Goal: Check status

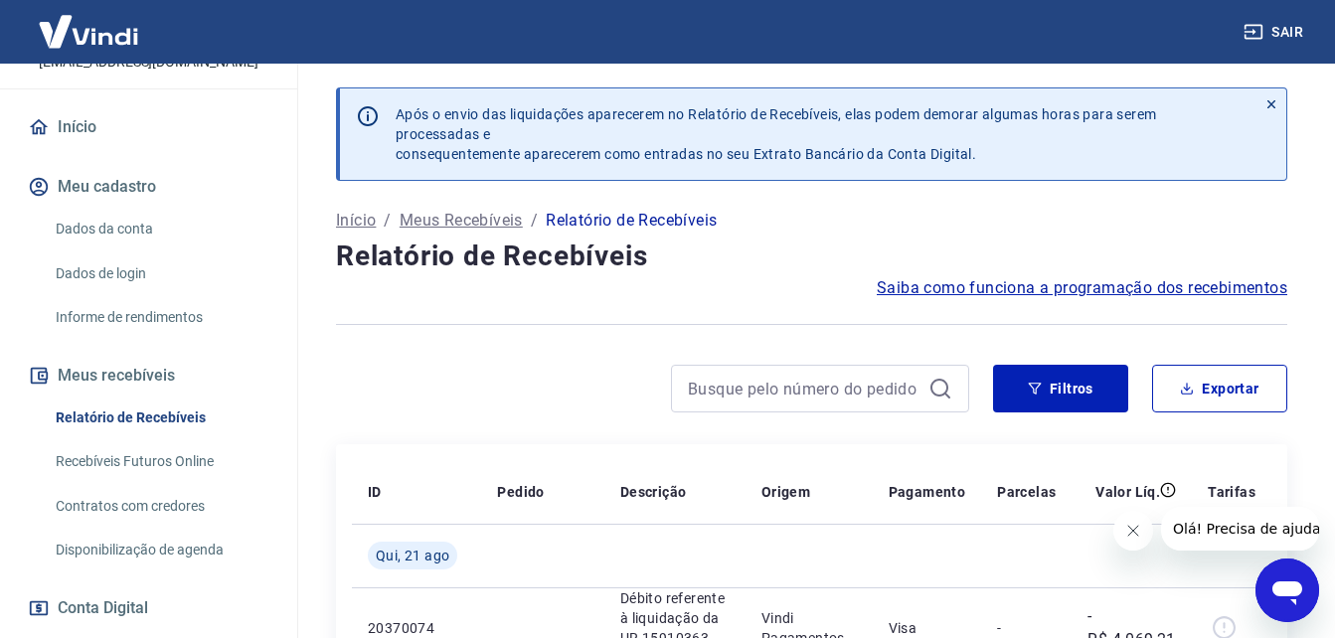
scroll to position [272, 0]
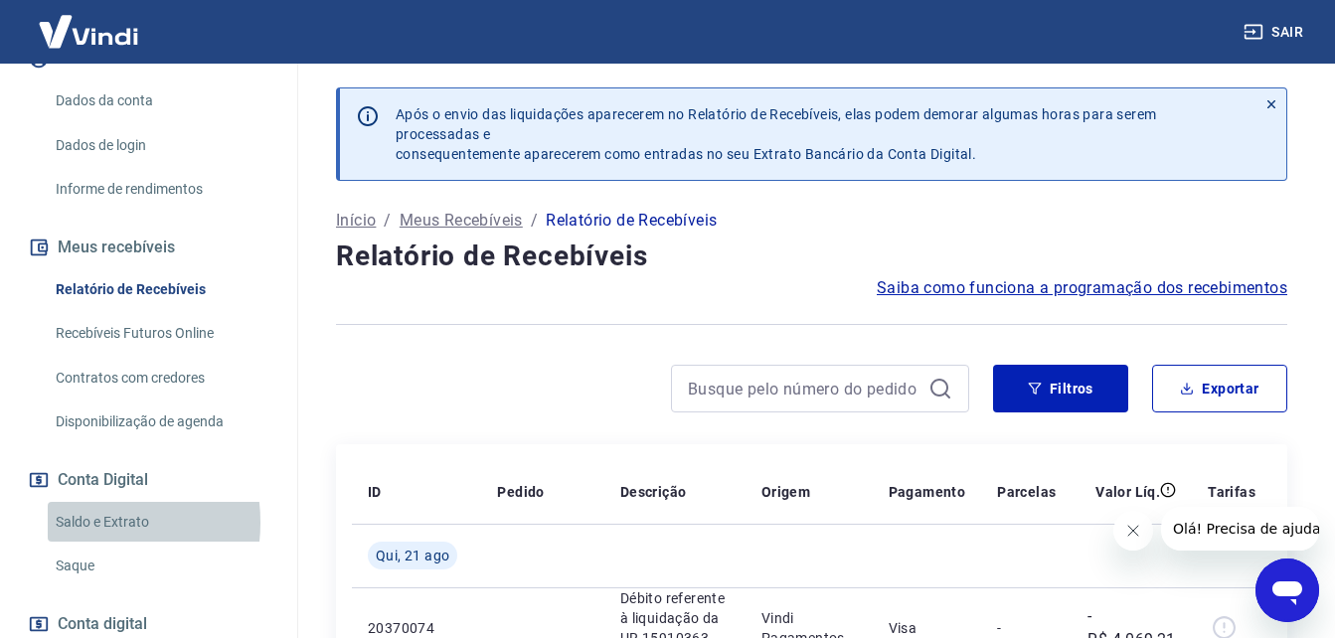
click at [82, 543] on link "Saldo e Extrato" at bounding box center [161, 522] width 226 height 41
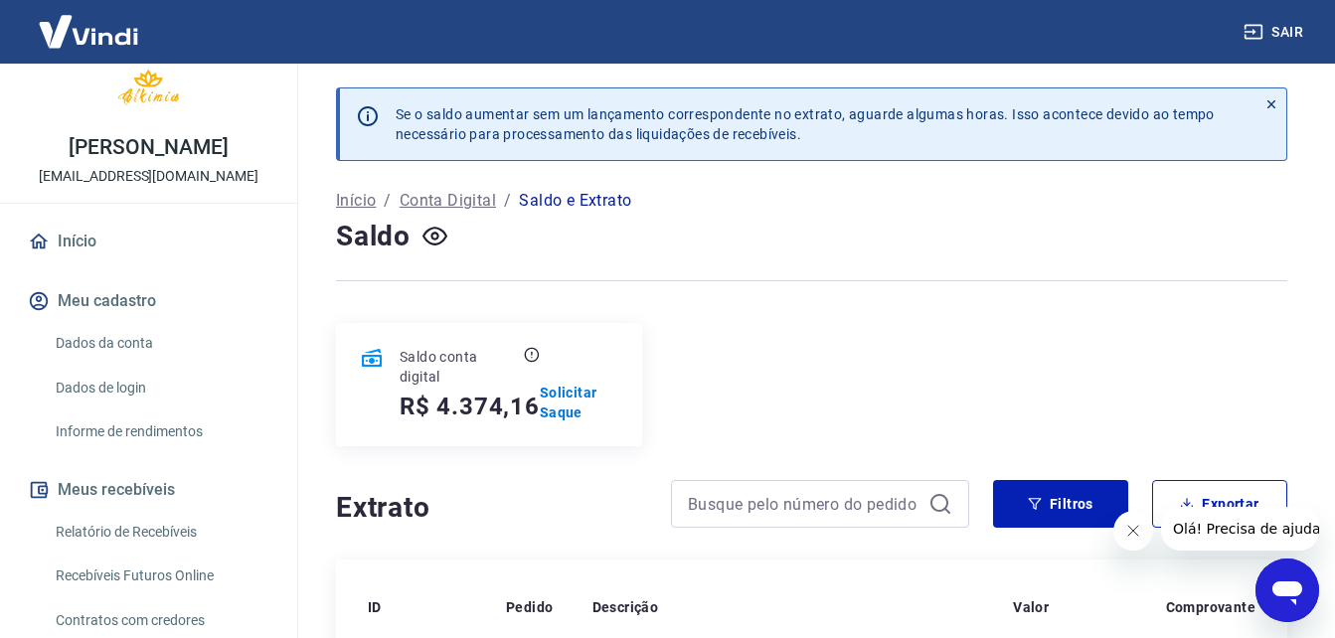
scroll to position [146, 0]
